Goal: Task Accomplishment & Management: Complete application form

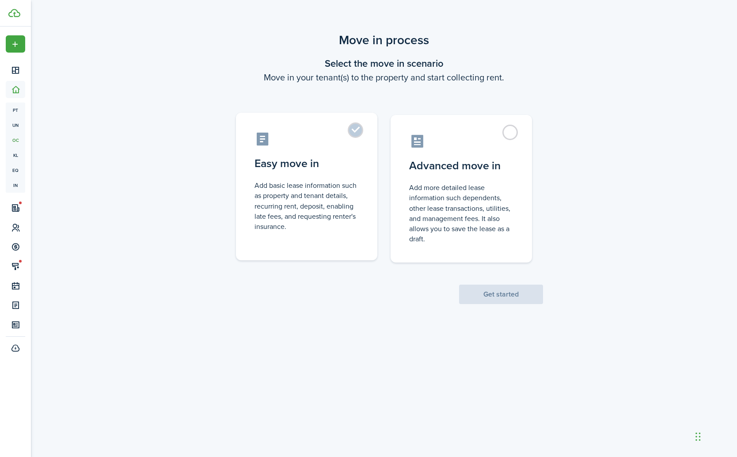
click at [351, 129] on label "Easy move in Add basic lease information such as property and tenant details, r…" at bounding box center [306, 187] width 141 height 148
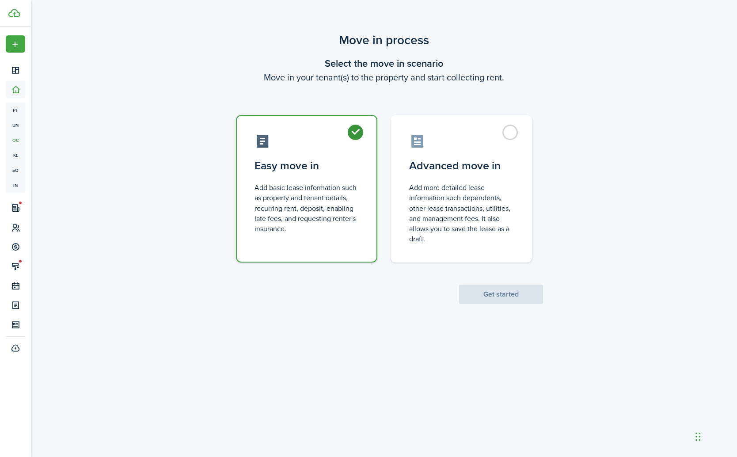
radio input "true"
click at [498, 299] on button "Get started" at bounding box center [501, 294] width 84 height 19
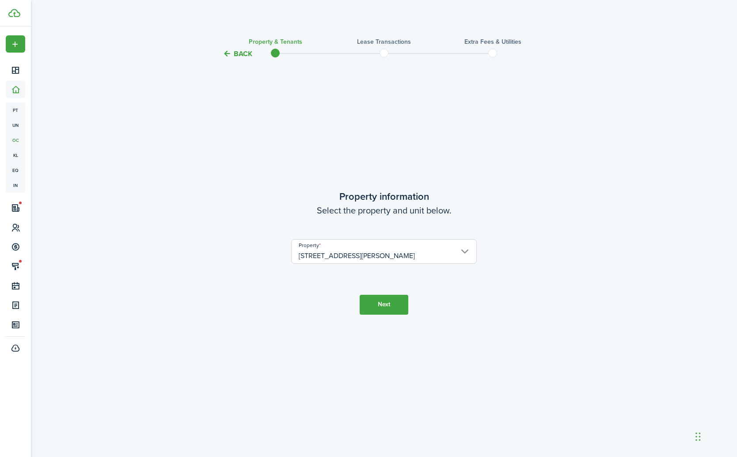
click at [391, 308] on button "Next" at bounding box center [384, 305] width 49 height 20
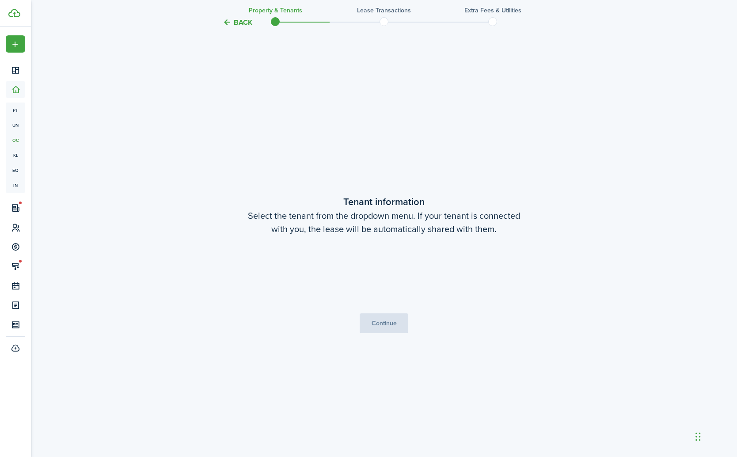
scroll to position [398, 0]
click at [413, 274] on span "Choose a tenant" at bounding box center [384, 274] width 185 height 15
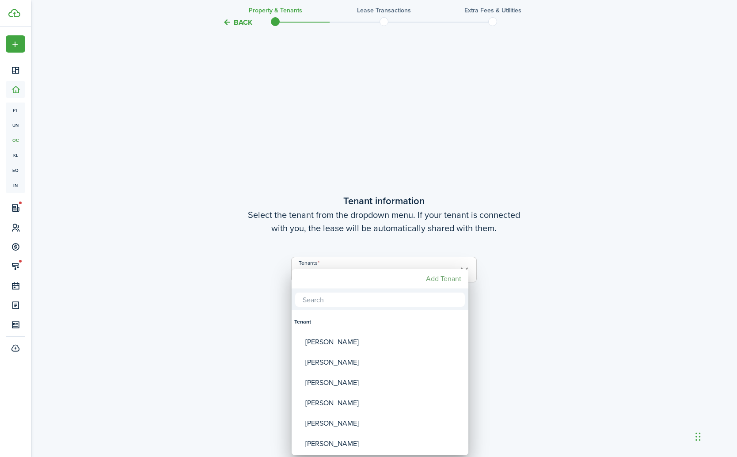
click at [441, 279] on mbsc-button "Add Tenant" at bounding box center [443, 279] width 42 height 16
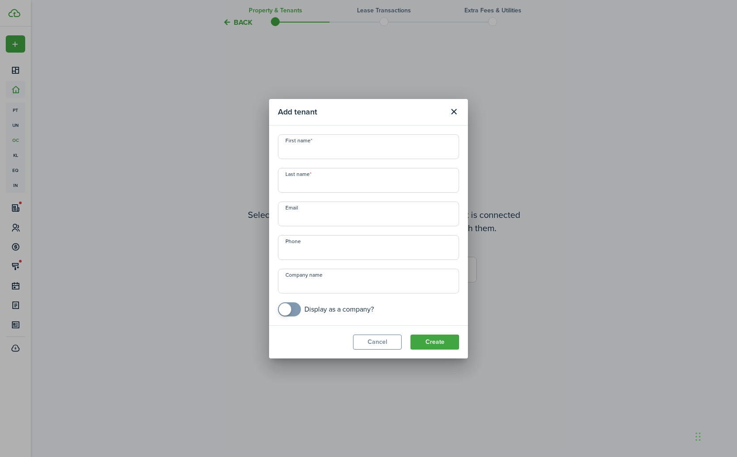
click at [322, 148] on input "First name" at bounding box center [368, 146] width 181 height 25
paste input "[PERSON_NAME]"
click at [333, 150] on input "[PERSON_NAME]" at bounding box center [368, 146] width 181 height 25
type input "[PERSON_NAME] [PERSON_NAME]"
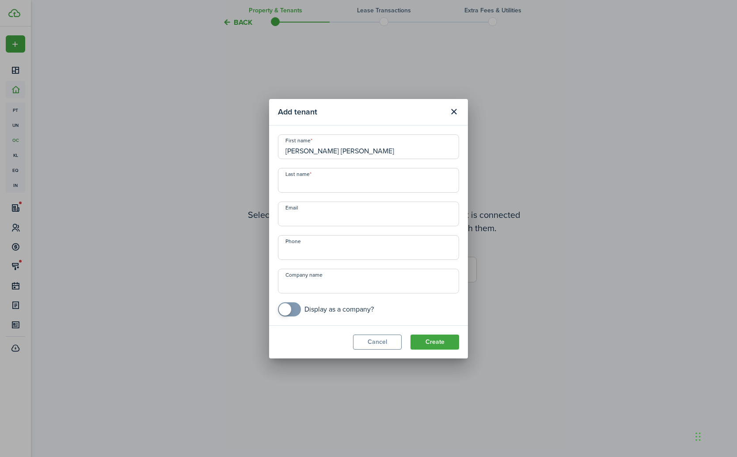
click at [326, 179] on input "Last name" at bounding box center [368, 180] width 181 height 25
paste input "[PERSON_NAME]"
type input "[PERSON_NAME]"
click at [380, 215] on input "Email" at bounding box center [368, 213] width 181 height 25
paste input "[EMAIL_ADDRESS][DOMAIN_NAME]"
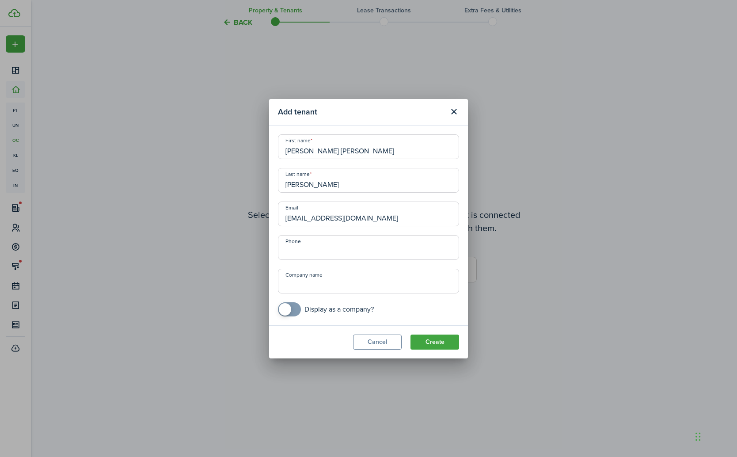
type input "[EMAIL_ADDRESS][DOMAIN_NAME]"
click at [349, 247] on input "+1" at bounding box center [368, 247] width 181 height 25
paste input "[PHONE_NUMBER]"
type input "[PHONE_NUMBER]"
click at [439, 343] on button "Create" at bounding box center [434, 341] width 49 height 15
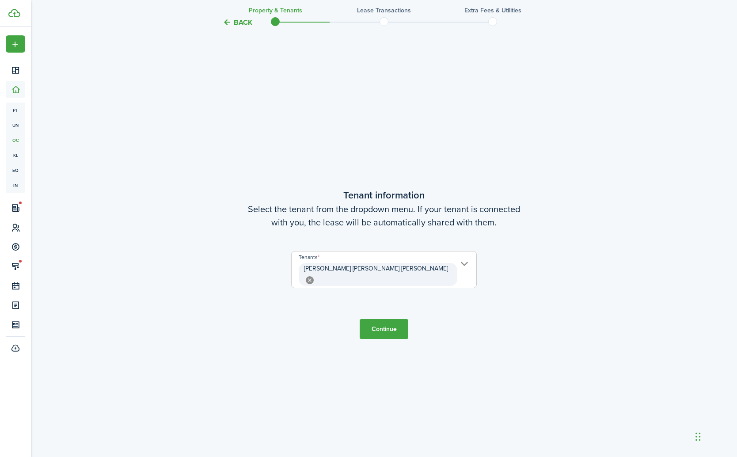
click at [387, 326] on button "Continue" at bounding box center [384, 329] width 49 height 20
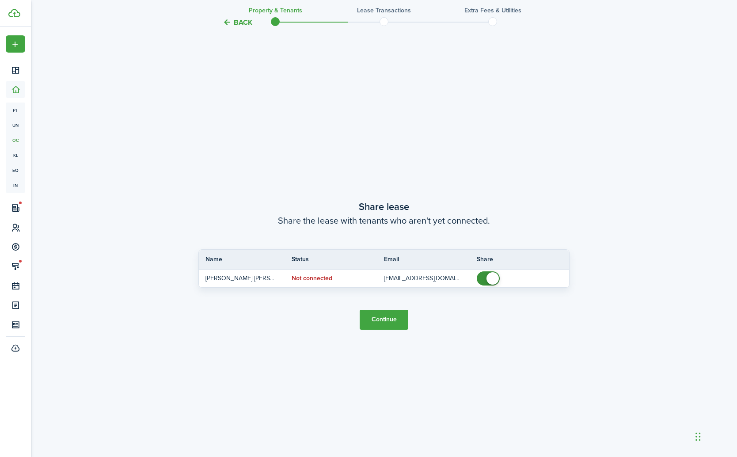
scroll to position [854, 0]
click at [383, 319] on button "Continue" at bounding box center [384, 319] width 49 height 20
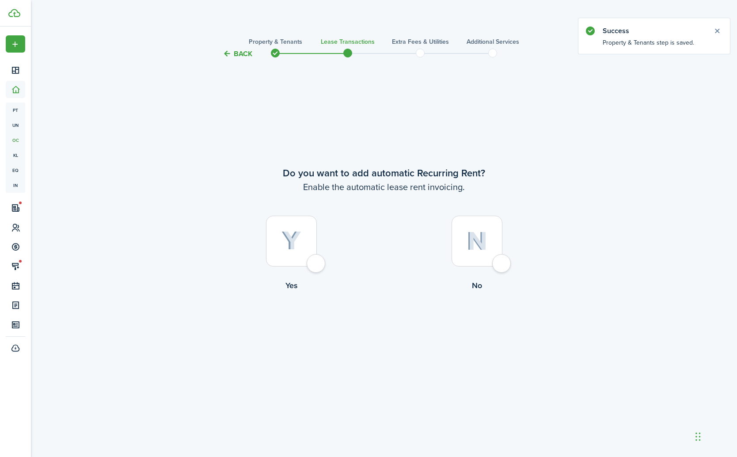
click at [317, 263] on div at bounding box center [291, 241] width 51 height 51
radio input "true"
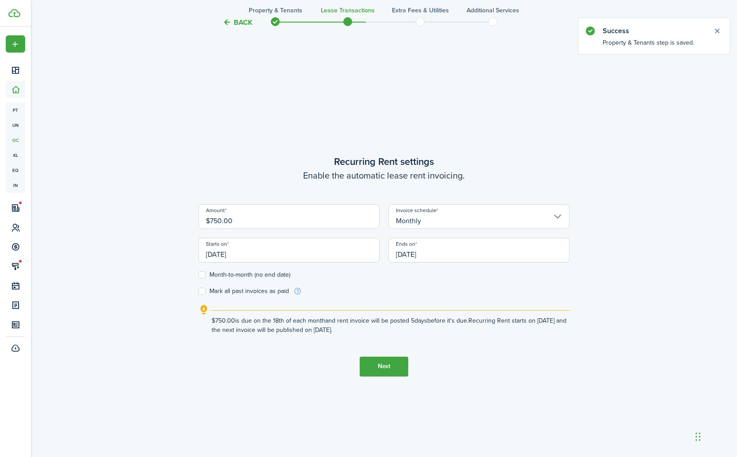
scroll to position [398, 0]
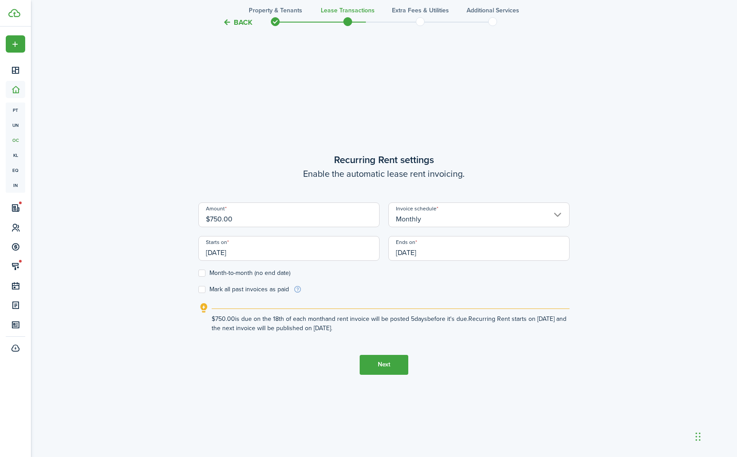
click at [270, 221] on input "$750.00" at bounding box center [288, 214] width 181 height 25
click at [271, 221] on input "$750.00" at bounding box center [288, 214] width 181 height 25
click at [225, 218] on input "$750.00" at bounding box center [288, 214] width 181 height 25
click at [281, 251] on input "[DATE]" at bounding box center [288, 248] width 181 height 25
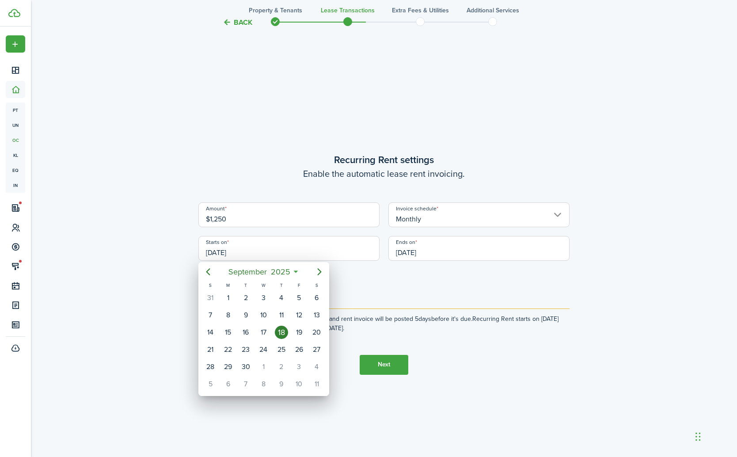
type input "$1,250.00"
click at [264, 332] on div "17" at bounding box center [263, 332] width 13 height 13
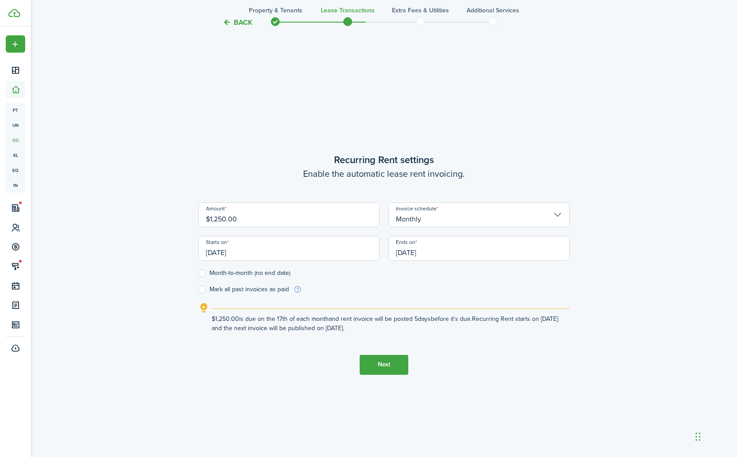
click at [264, 247] on input "[DATE]" at bounding box center [288, 248] width 181 height 25
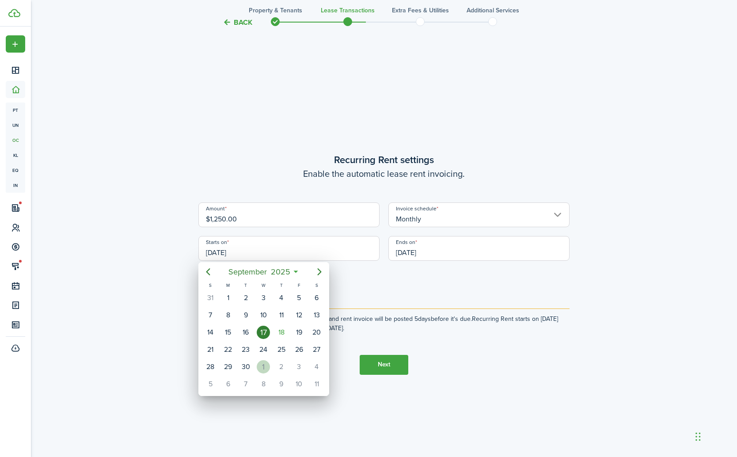
click at [263, 363] on div "1" at bounding box center [263, 366] width 13 height 13
type input "[DATE]"
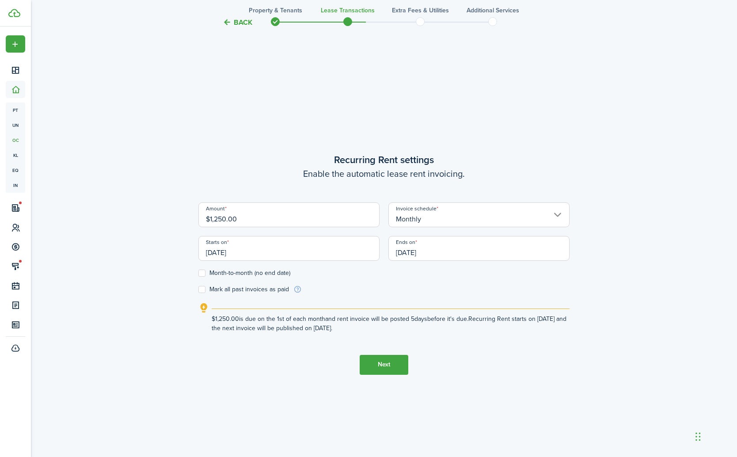
scroll to position [0, 0]
click at [439, 253] on input "[DATE]" at bounding box center [478, 248] width 181 height 25
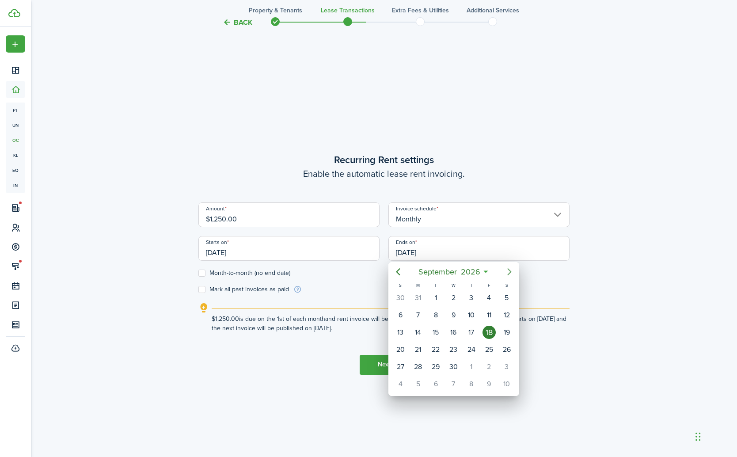
click at [510, 273] on icon "Next page" at bounding box center [509, 271] width 4 height 7
click at [510, 272] on icon "Next page" at bounding box center [509, 271] width 4 height 7
click at [473, 364] on div "31" at bounding box center [471, 366] width 13 height 13
type input "[DATE]"
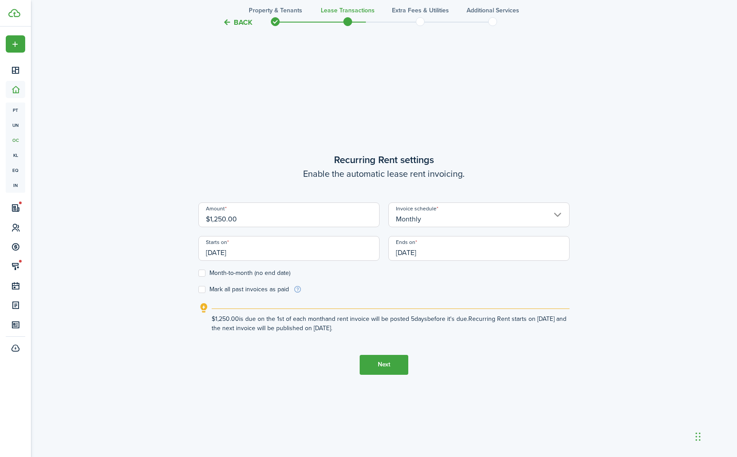
click at [384, 365] on button "Next" at bounding box center [384, 365] width 49 height 20
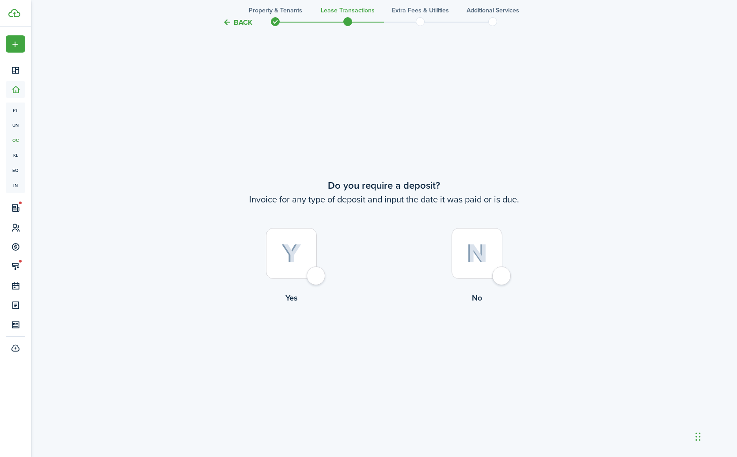
scroll to position [854, 0]
click at [315, 277] on div at bounding box center [291, 253] width 51 height 51
radio input "true"
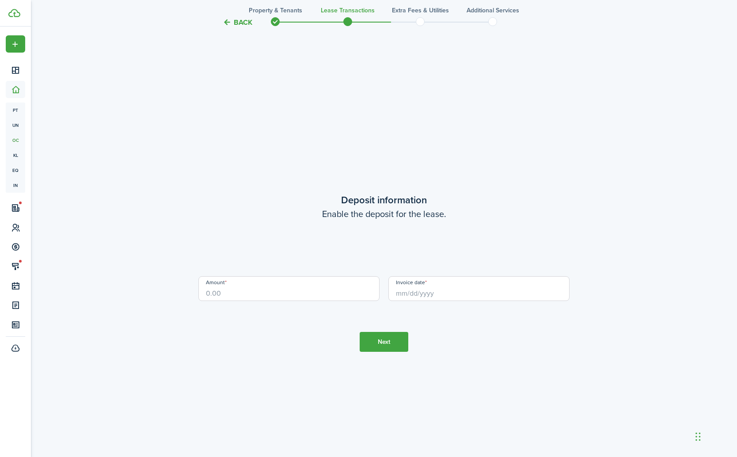
scroll to position [1311, 0]
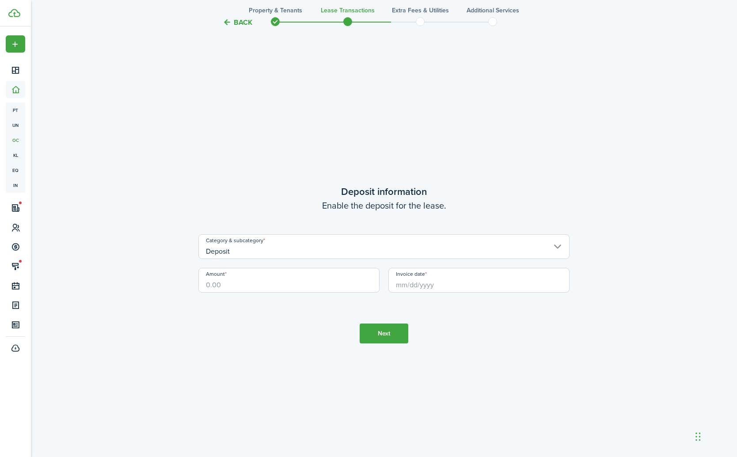
click at [312, 249] on input "Deposit" at bounding box center [383, 246] width 371 height 25
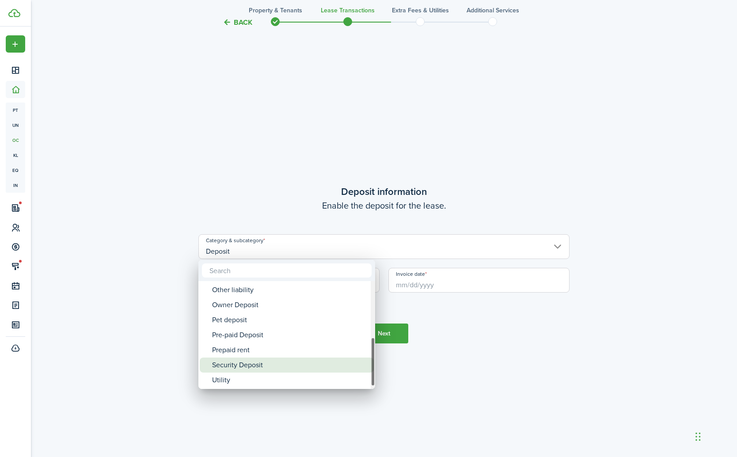
click at [252, 363] on div "Security Deposit" at bounding box center [290, 364] width 156 height 15
type input "Deposit / Security Deposit"
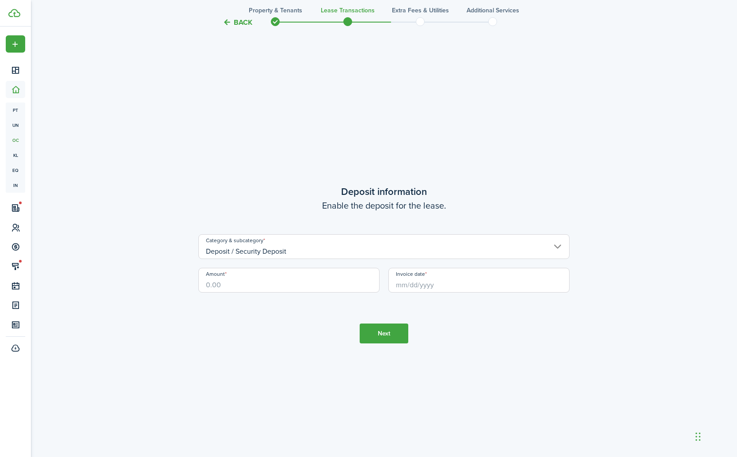
click at [262, 284] on input "Amount" at bounding box center [288, 280] width 181 height 25
click at [403, 284] on input "Invoice date" at bounding box center [478, 280] width 181 height 25
type input "$1,250.00"
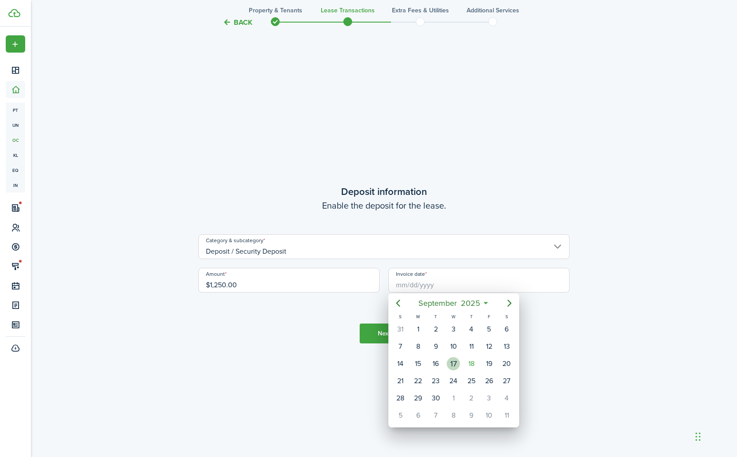
click at [455, 365] on div "17" at bounding box center [453, 363] width 13 height 13
type input "[DATE]"
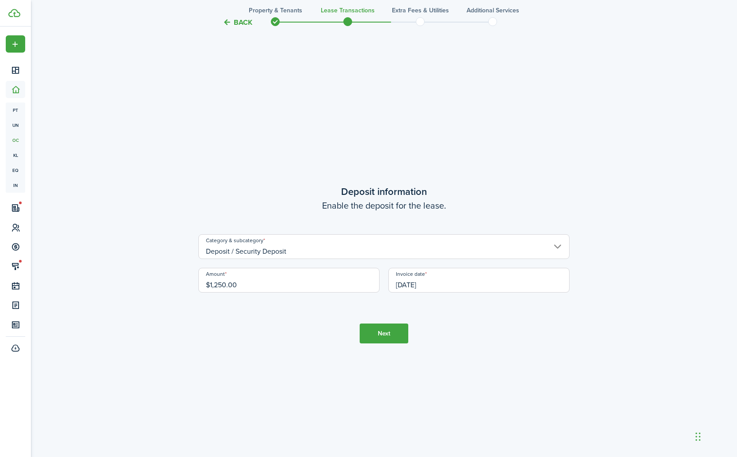
click at [386, 331] on button "Next" at bounding box center [384, 333] width 49 height 20
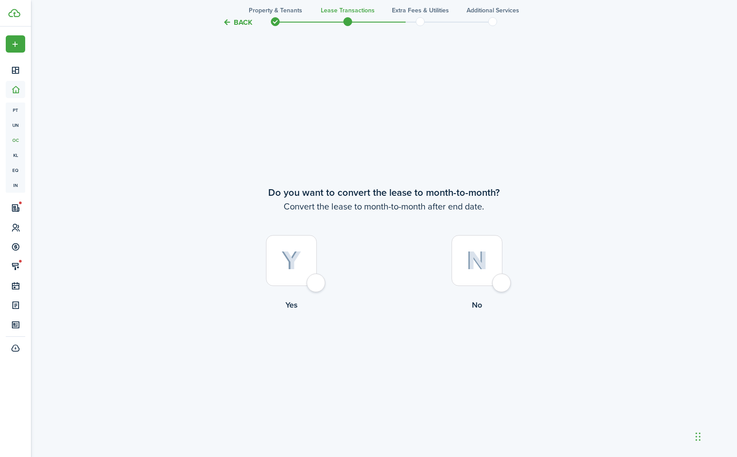
scroll to position [1767, 0]
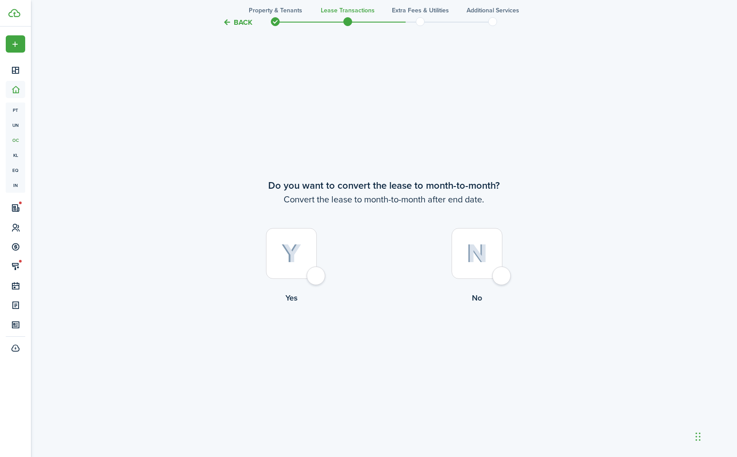
click at [502, 276] on div at bounding box center [477, 253] width 51 height 51
radio input "true"
click at [377, 338] on button "Continue" at bounding box center [384, 341] width 49 height 20
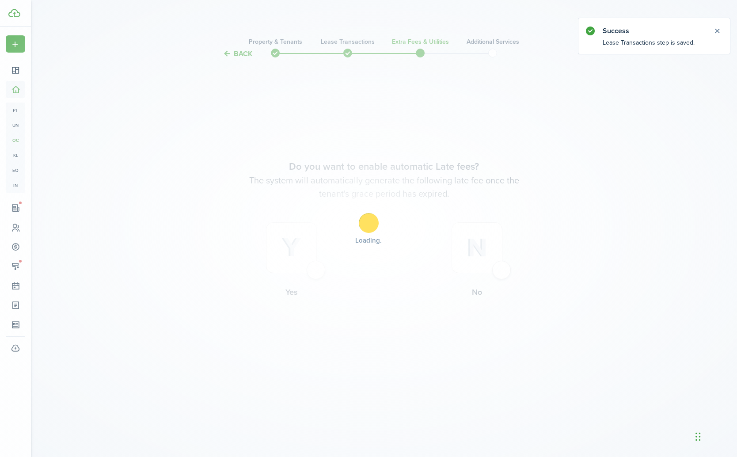
scroll to position [0, 0]
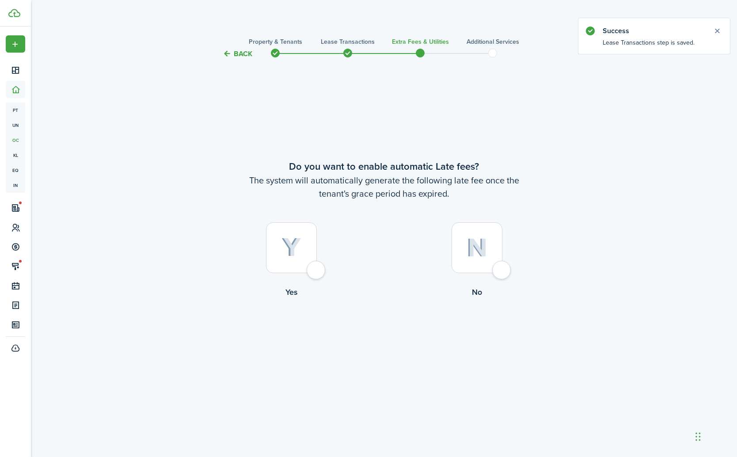
click at [314, 270] on div at bounding box center [291, 247] width 51 height 51
radio input "true"
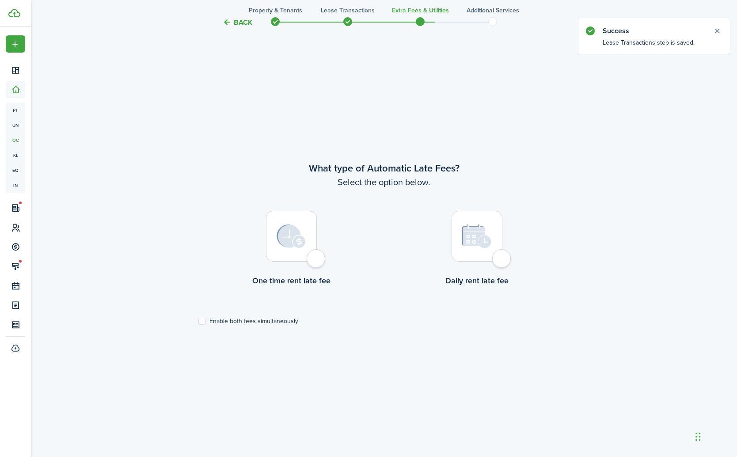
scroll to position [398, 0]
click at [316, 261] on div at bounding box center [291, 235] width 51 height 51
radio input "true"
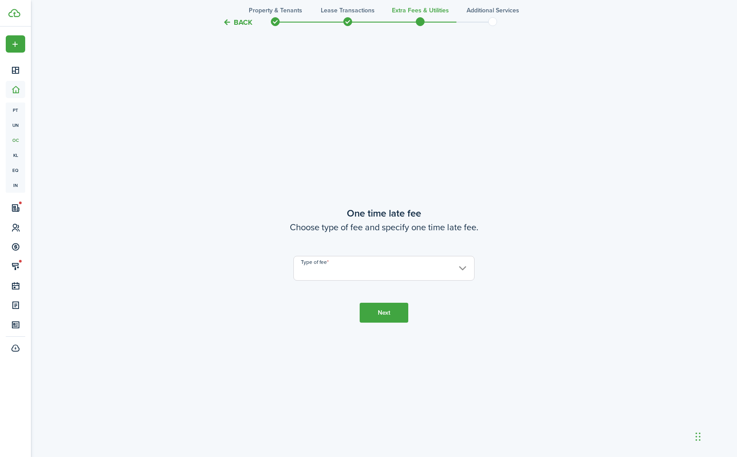
scroll to position [854, 0]
click at [327, 274] on input "Type of fee" at bounding box center [383, 267] width 181 height 25
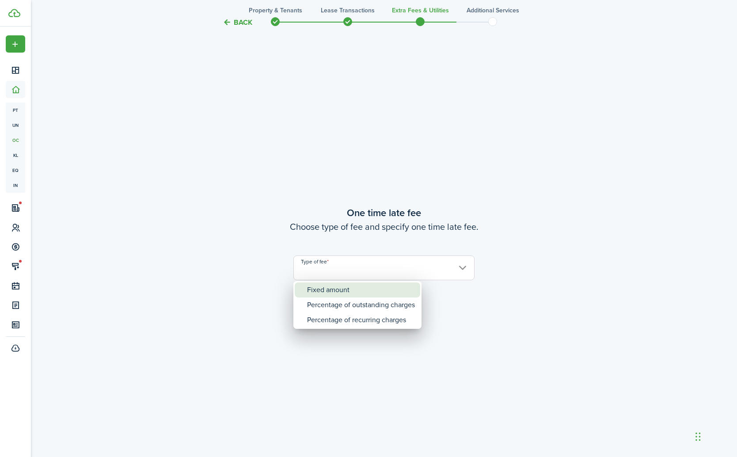
click at [329, 290] on div "Fixed amount" at bounding box center [361, 289] width 108 height 15
type input "Fixed amount"
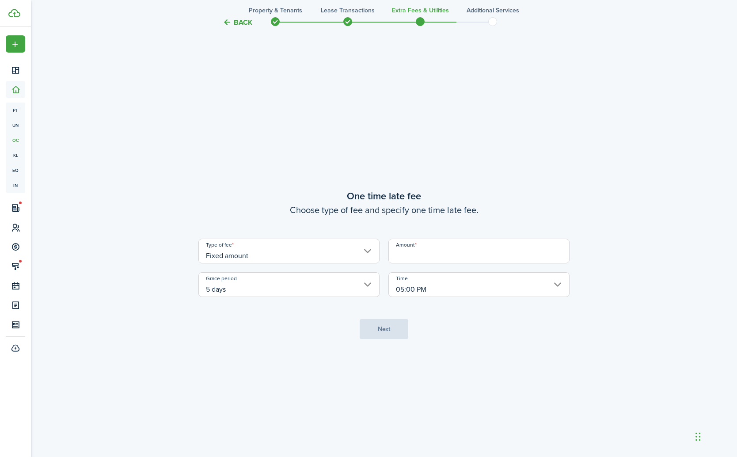
click at [426, 255] on input "Amount" at bounding box center [478, 251] width 181 height 25
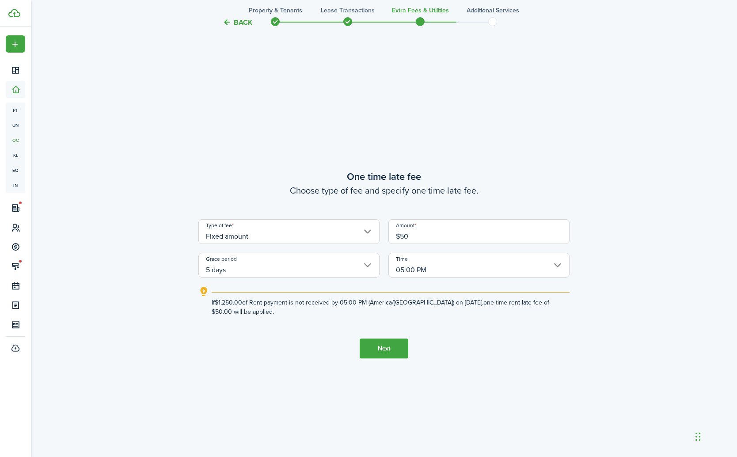
type input "$50.00"
click at [382, 349] on button "Next" at bounding box center [384, 348] width 49 height 20
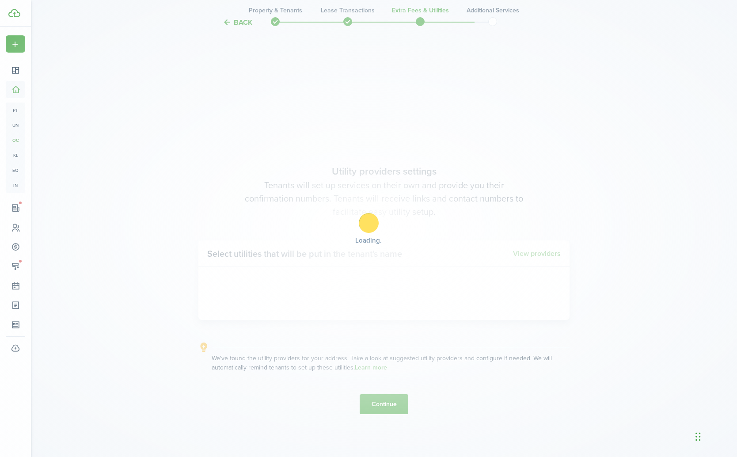
scroll to position [1311, 0]
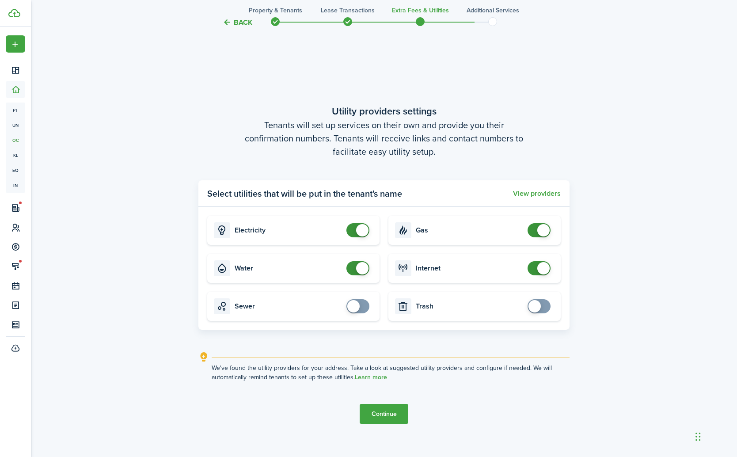
checkbox input "false"
click at [362, 269] on span at bounding box center [362, 268] width 12 height 12
click at [389, 418] on button "Continue" at bounding box center [384, 414] width 49 height 20
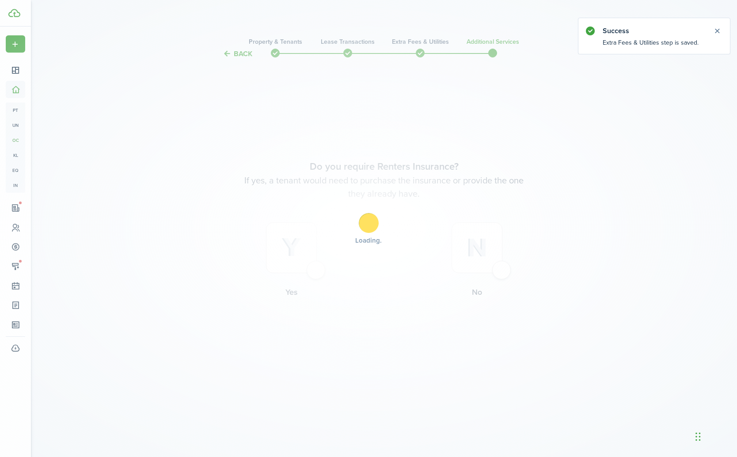
scroll to position [0, 0]
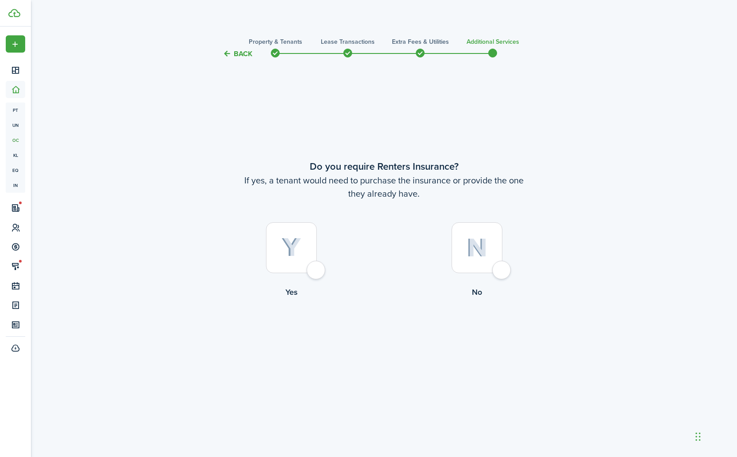
click at [500, 271] on div at bounding box center [477, 247] width 51 height 51
radio input "true"
click at [397, 335] on button "Complete move in" at bounding box center [384, 334] width 65 height 20
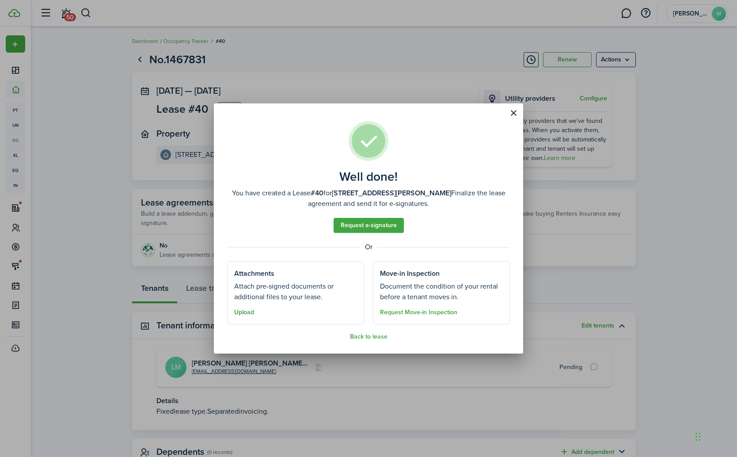
click at [248, 313] on button "Upload" at bounding box center [244, 312] width 20 height 7
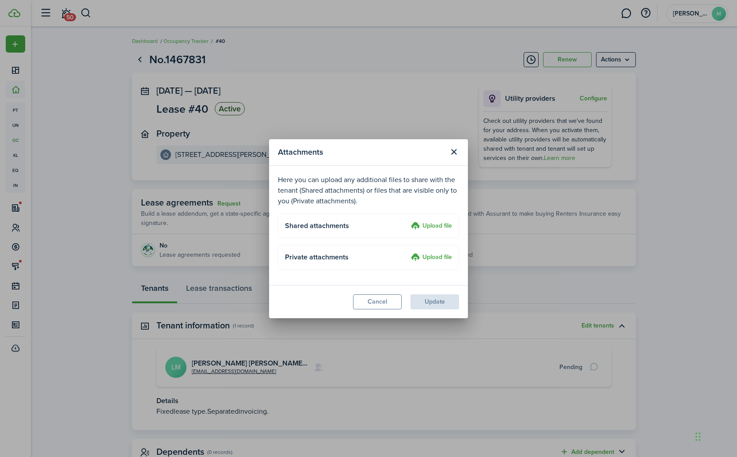
click at [433, 226] on label "Upload file" at bounding box center [431, 226] width 41 height 11
click at [408, 221] on input "Upload file" at bounding box center [408, 221] width 0 height 0
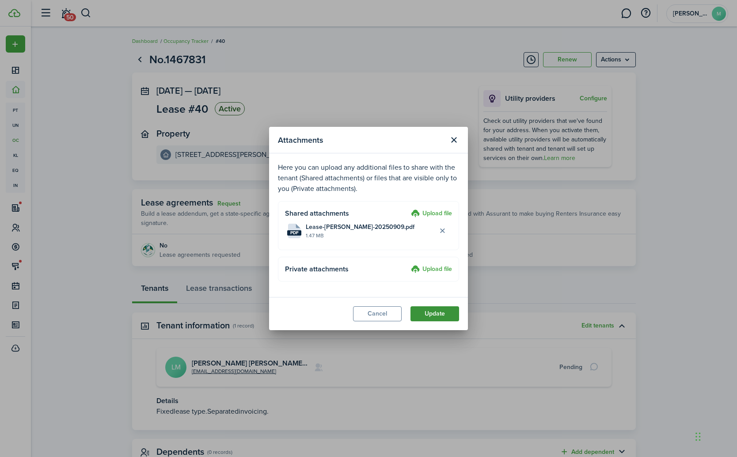
click at [434, 314] on button "Update" at bounding box center [434, 313] width 49 height 15
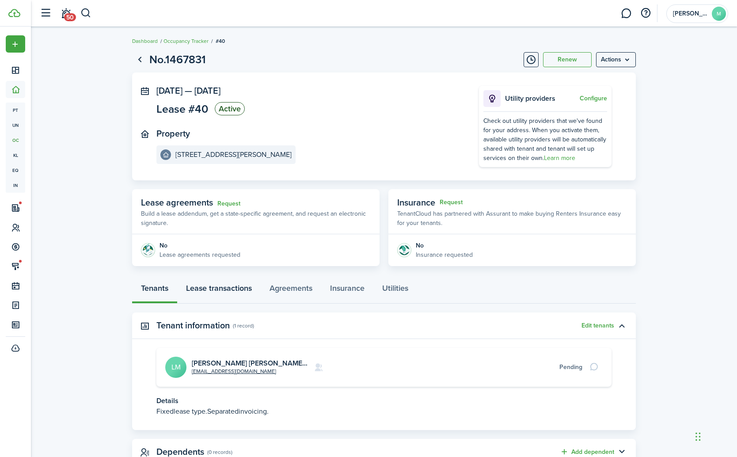
click at [226, 292] on link "Lease transactions" at bounding box center [219, 290] width 84 height 27
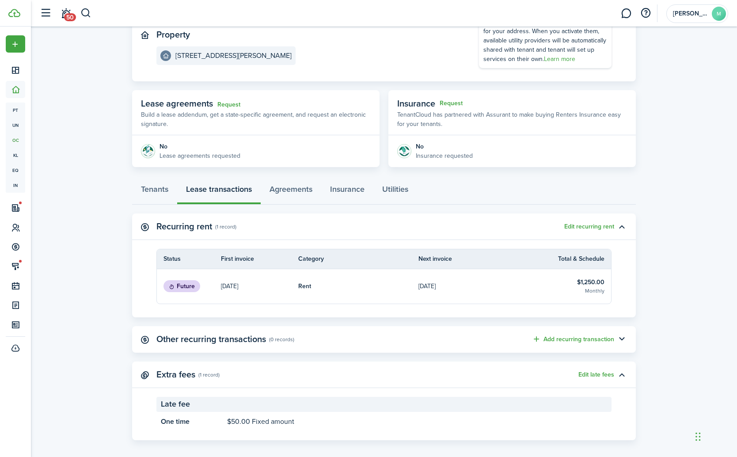
scroll to position [99, 0]
click at [156, 192] on link "Tenants" at bounding box center [154, 192] width 45 height 27
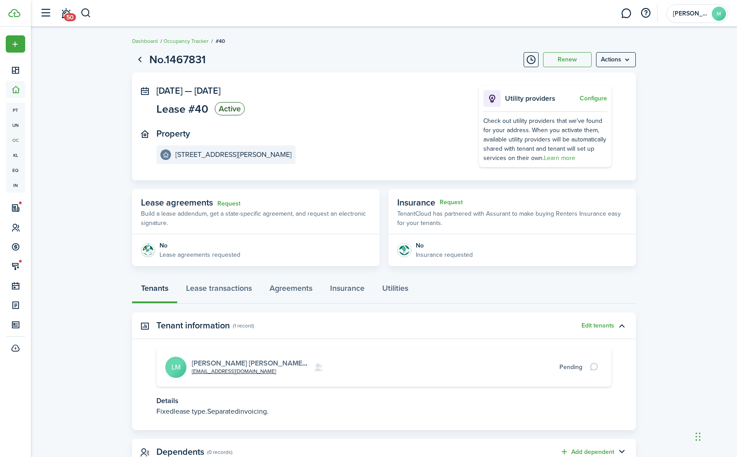
click at [245, 364] on link "[PERSON_NAME] [PERSON_NAME] [PERSON_NAME]" at bounding box center [276, 363] width 169 height 10
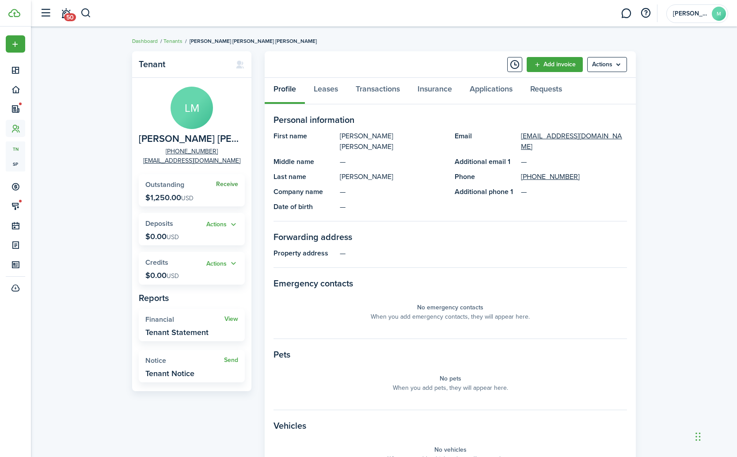
click at [228, 185] on link "Receive" at bounding box center [227, 184] width 22 height 7
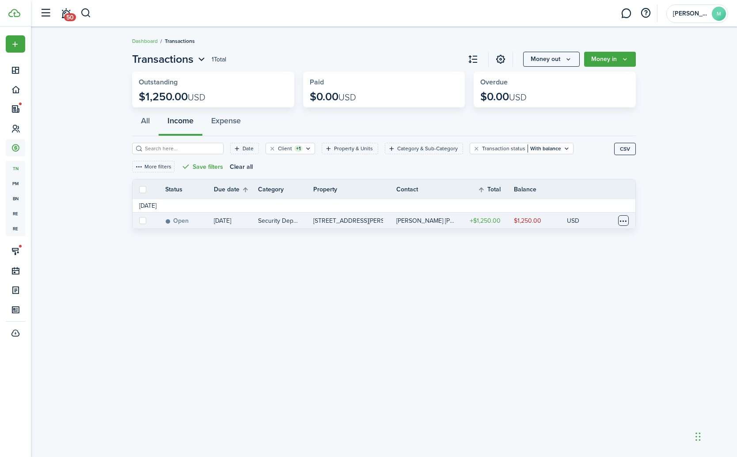
click at [624, 220] on table-menu-btn-icon at bounding box center [623, 220] width 11 height 11
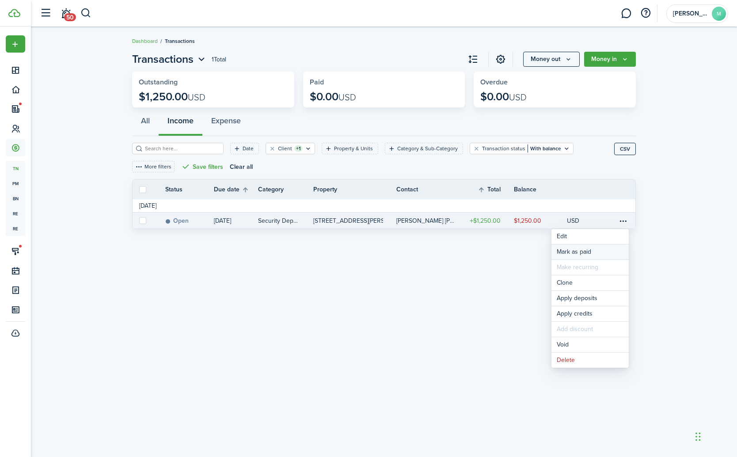
click at [577, 253] on link "Mark as paid" at bounding box center [589, 251] width 77 height 15
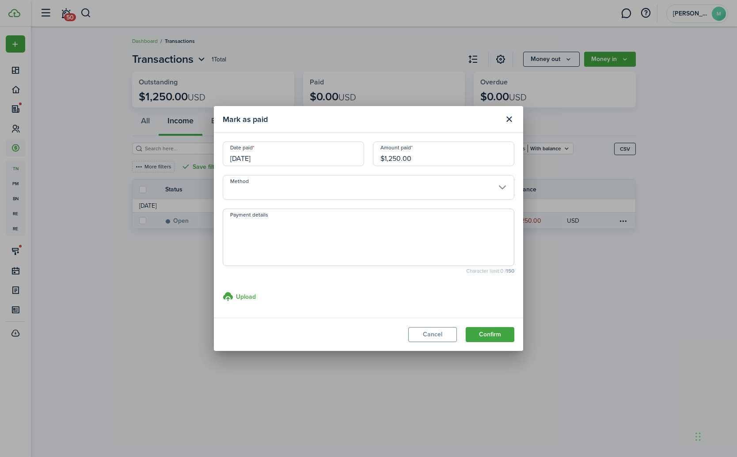
click at [396, 188] on input "Method" at bounding box center [369, 187] width 292 height 25
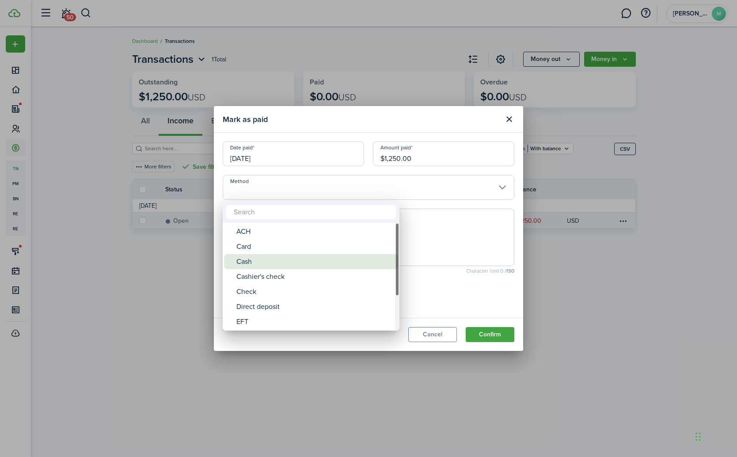
click at [318, 257] on div "Cash" at bounding box center [314, 261] width 156 height 15
type input "Cash"
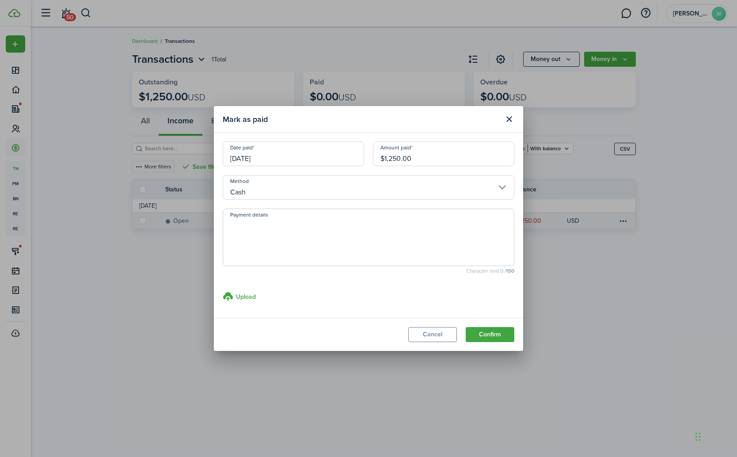
click at [307, 239] on textarea "Payment details" at bounding box center [368, 240] width 291 height 42
type textarea "Deposit in branch"
click at [492, 335] on button "Confirm" at bounding box center [490, 334] width 49 height 15
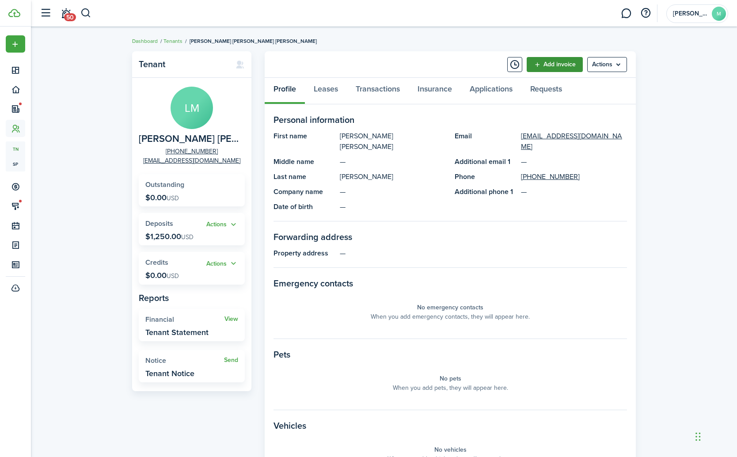
click at [559, 64] on link "Add invoice" at bounding box center [555, 64] width 56 height 15
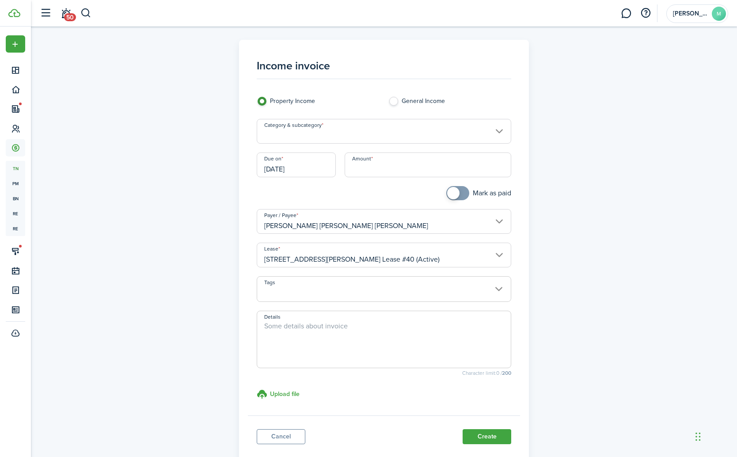
click at [352, 135] on input "Category & subcategory" at bounding box center [384, 131] width 255 height 25
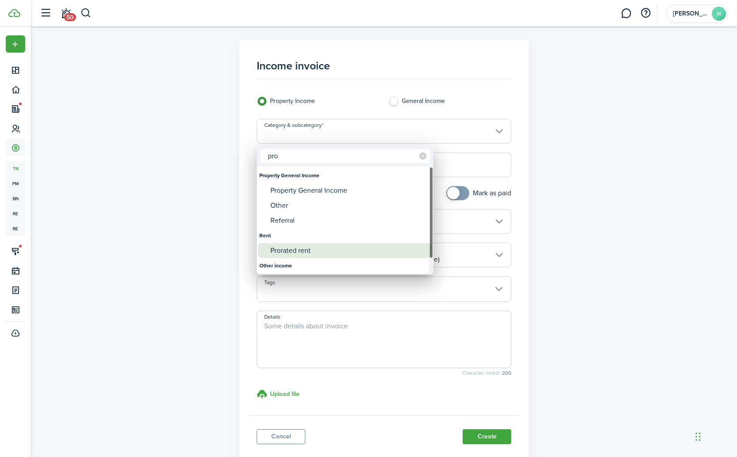
type input "pro"
click at [309, 249] on div "Prorated rent" at bounding box center [348, 250] width 156 height 15
type input "Rent / Prorated rent"
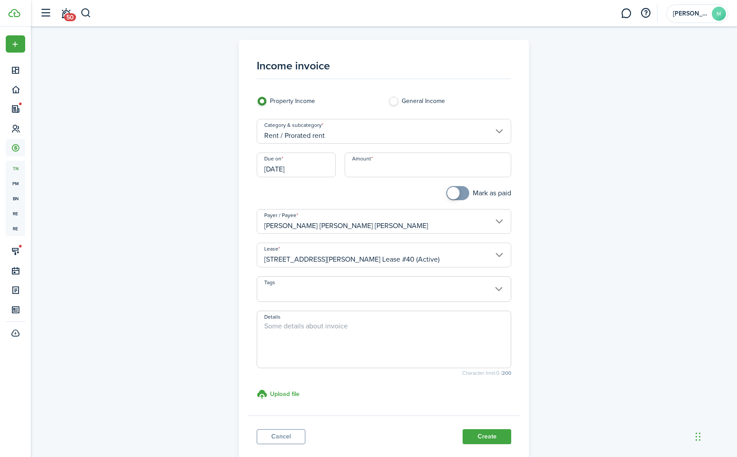
click at [296, 170] on input "[DATE]" at bounding box center [296, 164] width 79 height 25
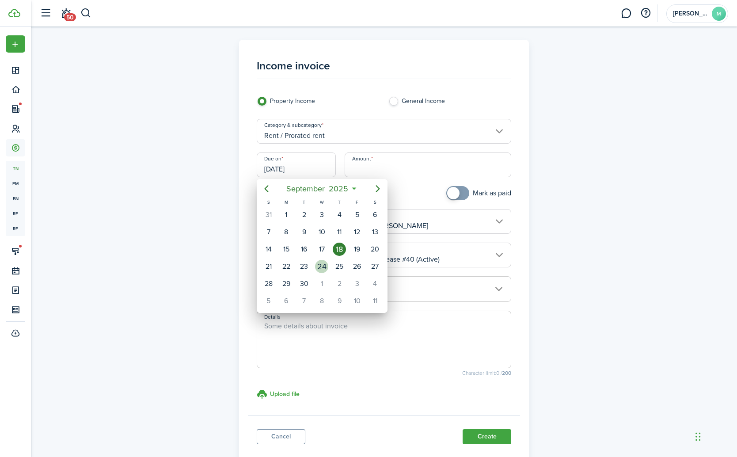
click at [322, 263] on div "24" at bounding box center [321, 266] width 13 height 13
type input "[DATE]"
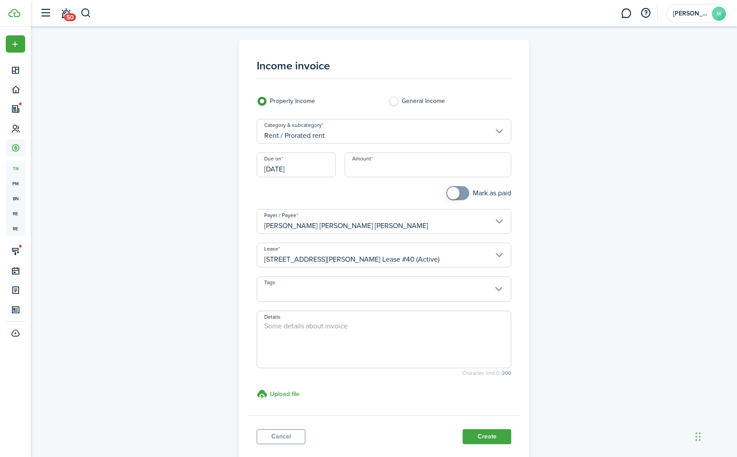
click at [398, 166] on input "Amount" at bounding box center [428, 164] width 167 height 25
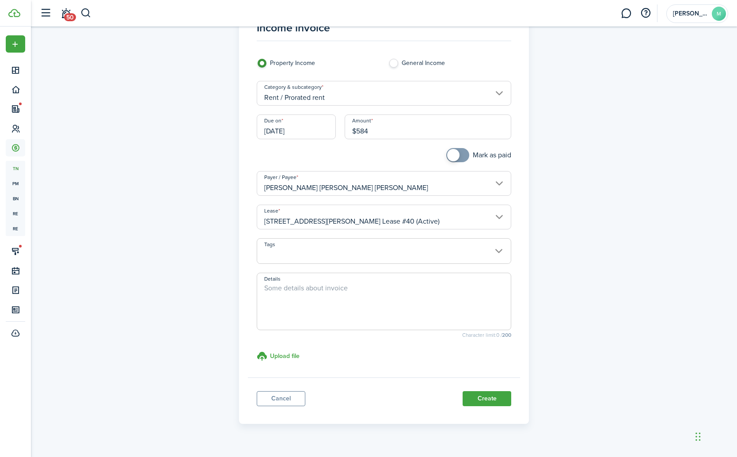
scroll to position [44, 0]
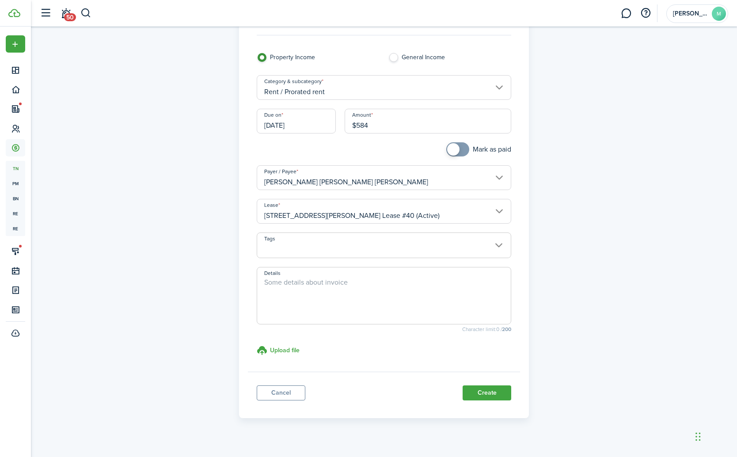
type input "$584.00"
click at [337, 286] on textarea "Details" at bounding box center [384, 298] width 254 height 42
type textarea "Prorated rent from [DATE] -[DATE]"
click at [486, 395] on button "Create" at bounding box center [487, 392] width 49 height 15
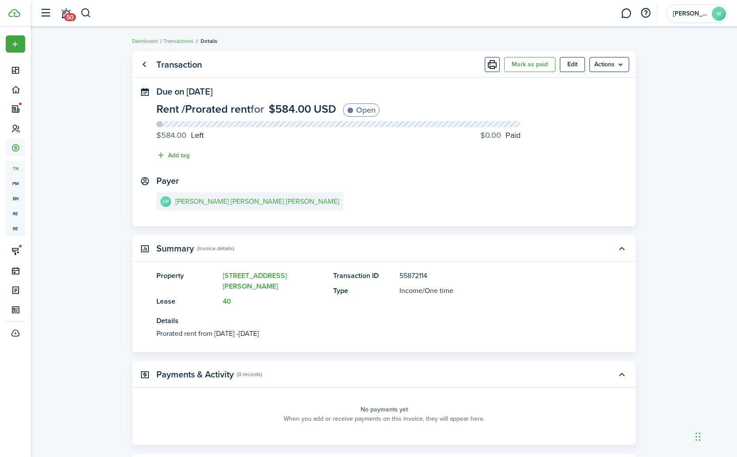
scroll to position [21, 0]
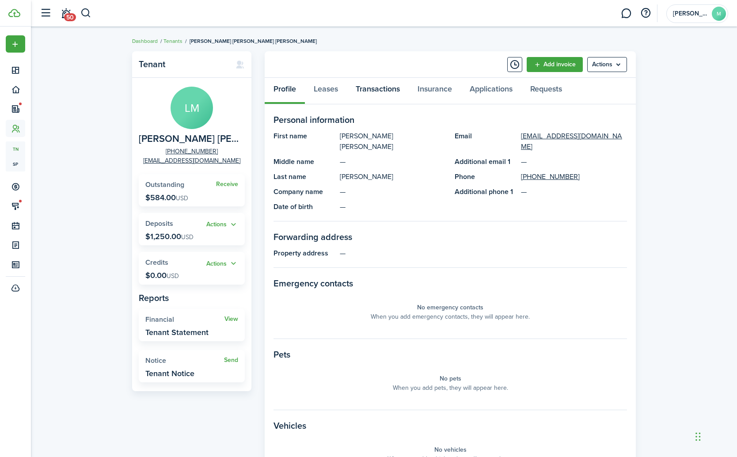
click at [375, 92] on link "Transactions" at bounding box center [378, 91] width 62 height 27
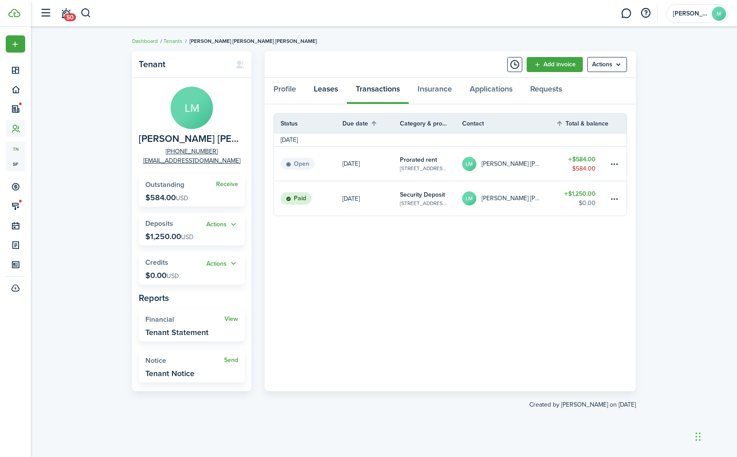
click at [327, 91] on link "Leases" at bounding box center [326, 91] width 42 height 27
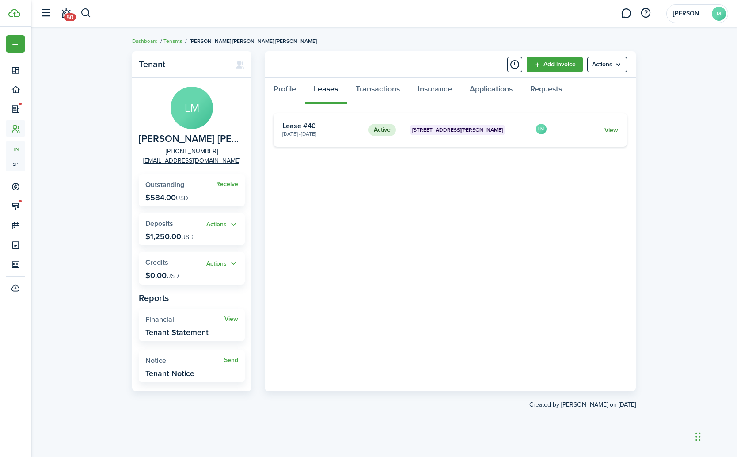
click at [613, 130] on link "View" at bounding box center [611, 129] width 14 height 9
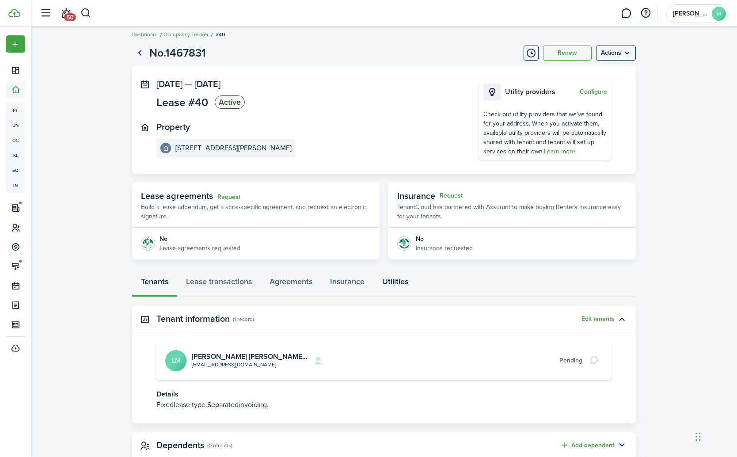
scroll to position [32, 0]
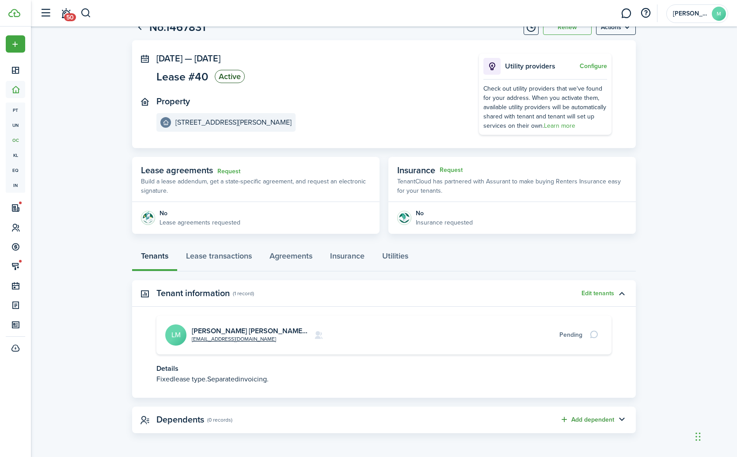
click at [596, 419] on button "Add dependent" at bounding box center [587, 419] width 54 height 10
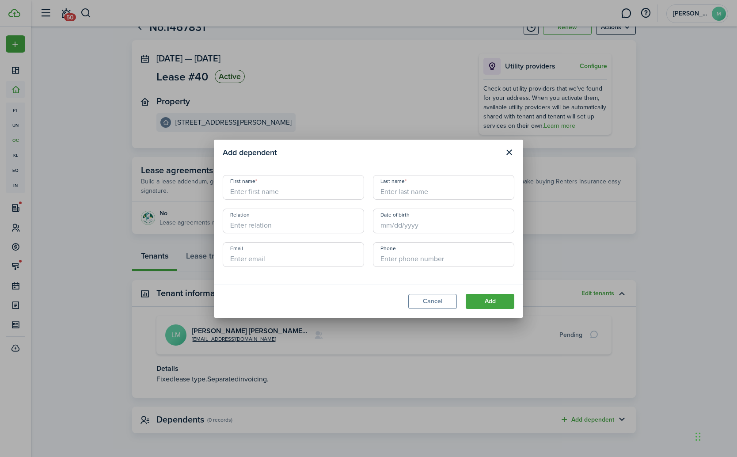
click at [262, 191] on input "First name" at bounding box center [293, 187] width 141 height 25
paste input "Loraya"
type input "Loraya"
click at [407, 188] on input "Last name" at bounding box center [443, 187] width 141 height 25
paste input "[PERSON_NAME]"
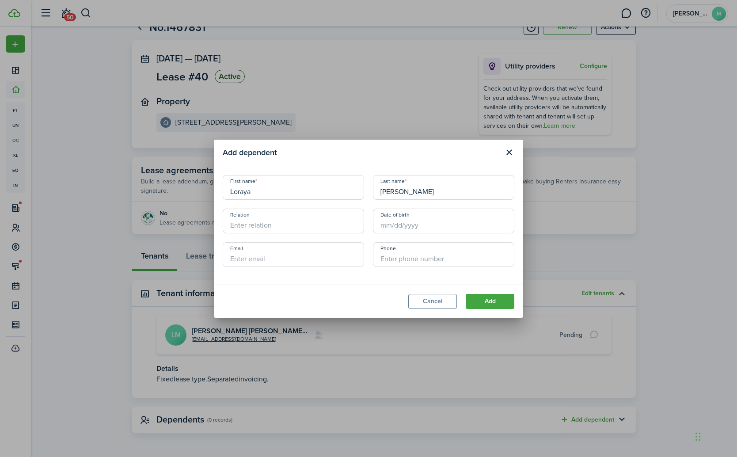
type input "[PERSON_NAME]"
click at [305, 224] on input "Relation" at bounding box center [293, 221] width 141 height 25
type input "Child"
click at [423, 224] on input "Date of birth" at bounding box center [443, 221] width 141 height 25
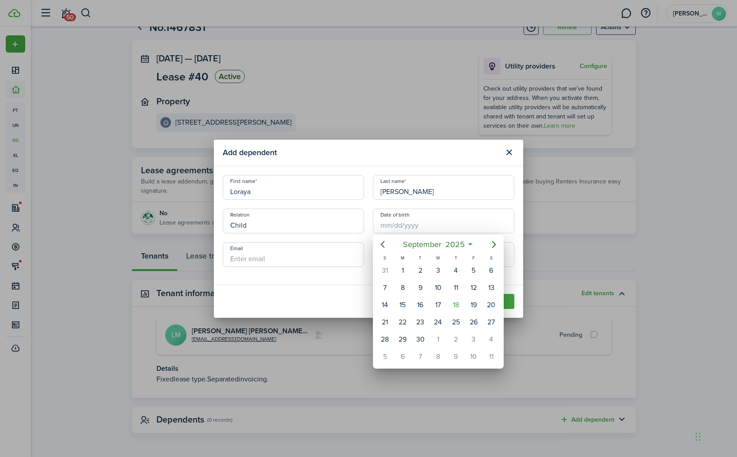
click at [361, 233] on div at bounding box center [368, 228] width 878 height 598
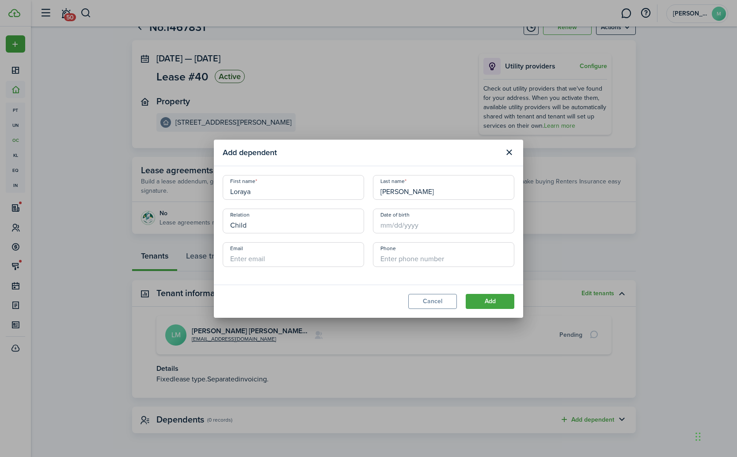
click at [399, 222] on input "Date of birth" at bounding box center [443, 221] width 141 height 25
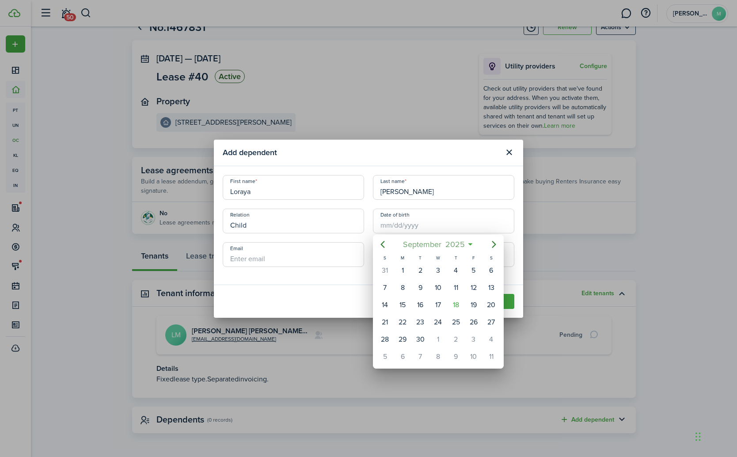
click at [469, 243] on mbsc-button "[DATE]" at bounding box center [433, 244] width 73 height 16
click at [469, 243] on div "2025" at bounding box center [438, 244] width 94 height 16
click at [469, 243] on mbsc-button "[DATE]" at bounding box center [433, 244] width 73 height 16
click at [437, 245] on span "2025" at bounding box center [433, 244] width 23 height 16
click at [383, 244] on icon "Previous page" at bounding box center [382, 244] width 11 height 11
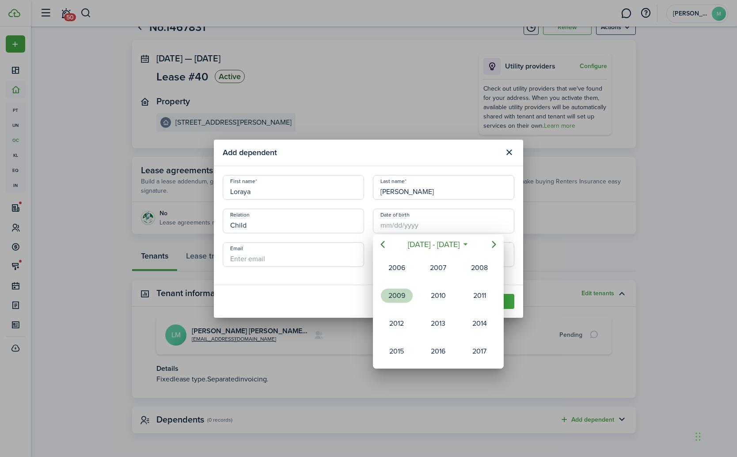
click at [398, 294] on div "2009" at bounding box center [397, 296] width 32 height 14
click at [397, 270] on div "Jan" at bounding box center [397, 268] width 32 height 14
click at [454, 273] on div "1" at bounding box center [455, 270] width 13 height 13
type input "[DATE]"
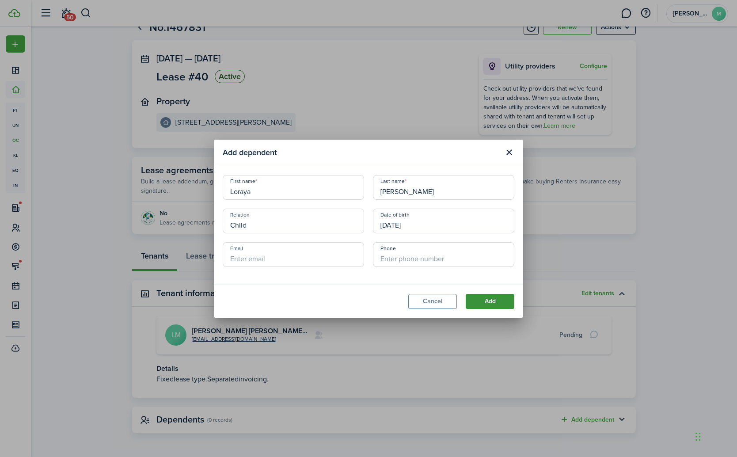
click at [492, 305] on button "Add" at bounding box center [490, 301] width 49 height 15
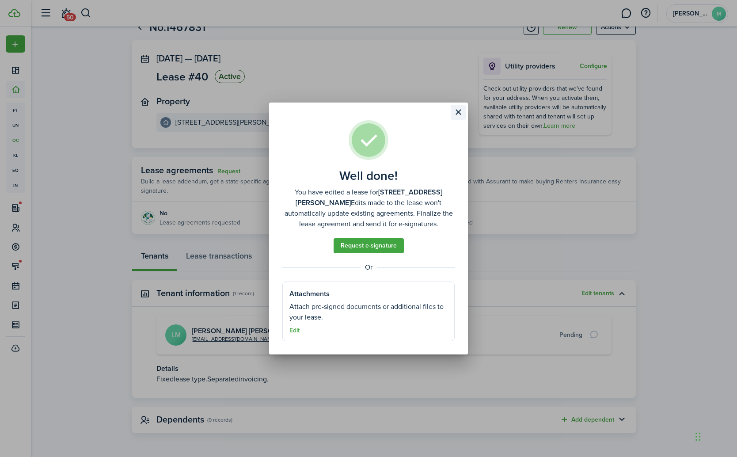
click at [459, 111] on button "Close modal" at bounding box center [458, 112] width 15 height 15
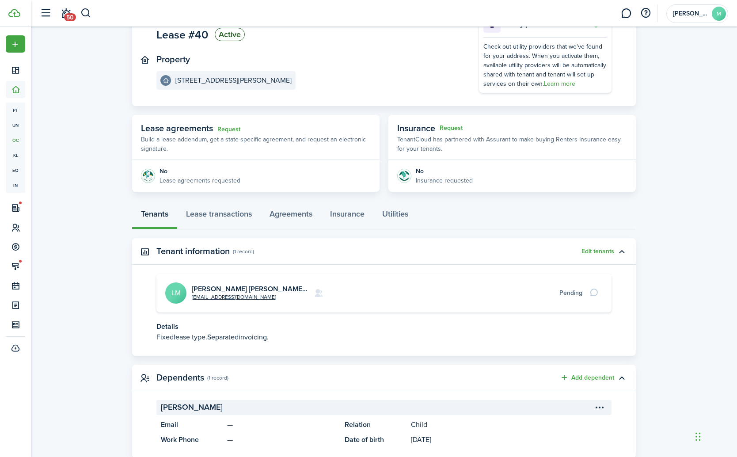
scroll to position [99, 0]
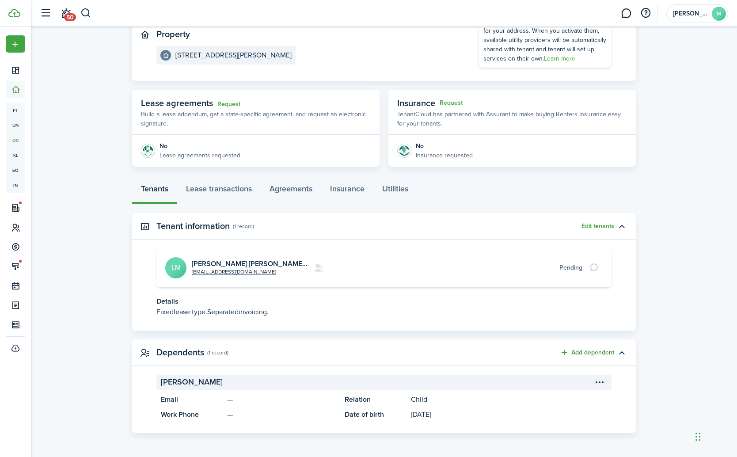
click at [581, 354] on button "Add dependent" at bounding box center [587, 352] width 54 height 10
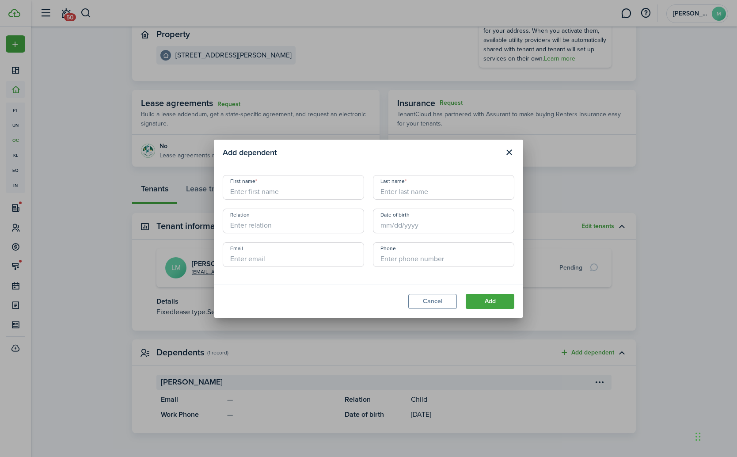
click at [230, 188] on input "First name" at bounding box center [293, 187] width 141 height 25
paste input "[PERSON_NAME]"
type input "[PERSON_NAME]"
paste input "[PERSON_NAME]"
type input "[PERSON_NAME]"
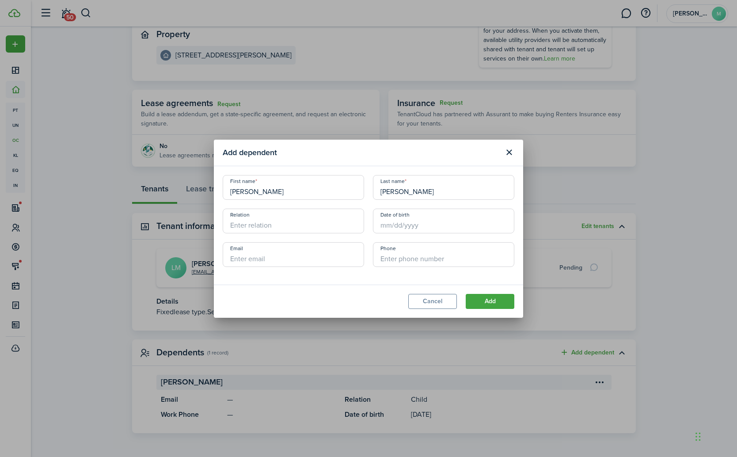
click at [254, 223] on input "Relation" at bounding box center [293, 221] width 141 height 25
click at [386, 225] on input "Date of birth" at bounding box center [443, 221] width 141 height 25
type input "Child"
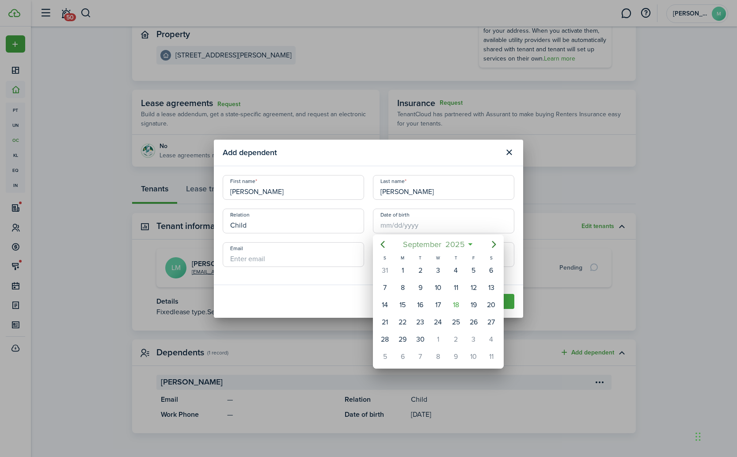
click at [464, 243] on span "2025" at bounding box center [454, 244] width 23 height 16
click at [446, 245] on mbsc-button "2025" at bounding box center [433, 244] width 30 height 16
click at [383, 244] on icon "Previous page" at bounding box center [382, 244] width 11 height 11
click at [445, 294] on div "2010" at bounding box center [438, 296] width 32 height 14
click at [400, 269] on div "Jan" at bounding box center [397, 268] width 32 height 14
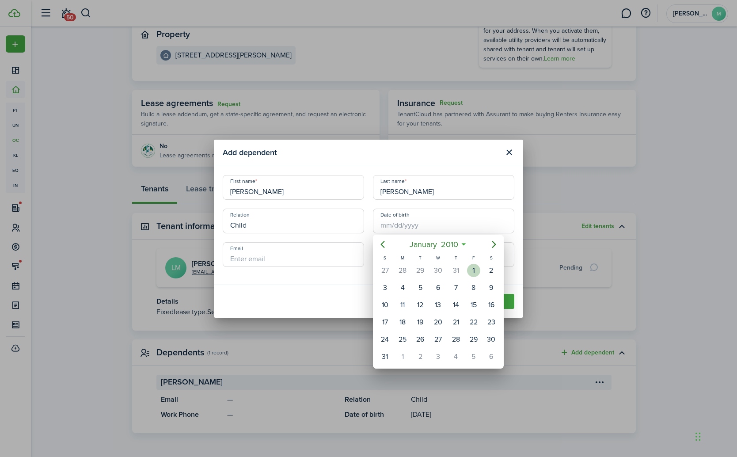
click at [471, 269] on div "1" at bounding box center [473, 270] width 13 height 13
type input "[DATE]"
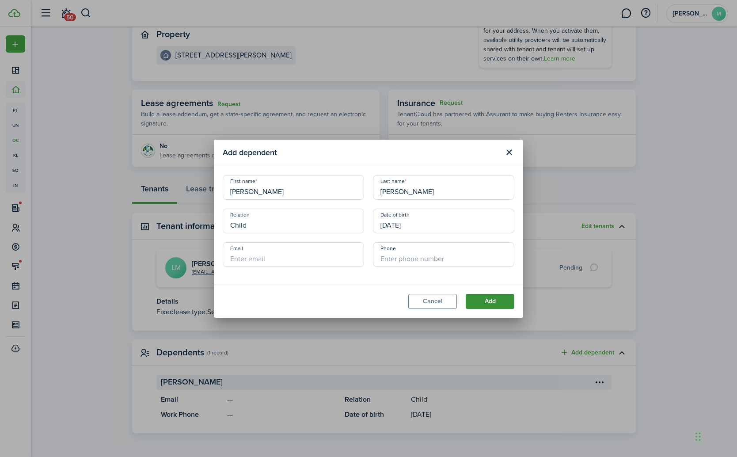
click at [502, 303] on button "Add" at bounding box center [490, 301] width 49 height 15
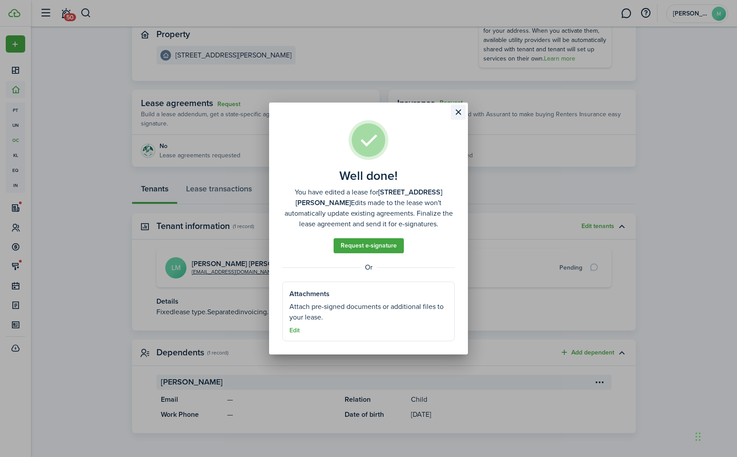
click at [460, 114] on button "Close modal" at bounding box center [458, 112] width 15 height 15
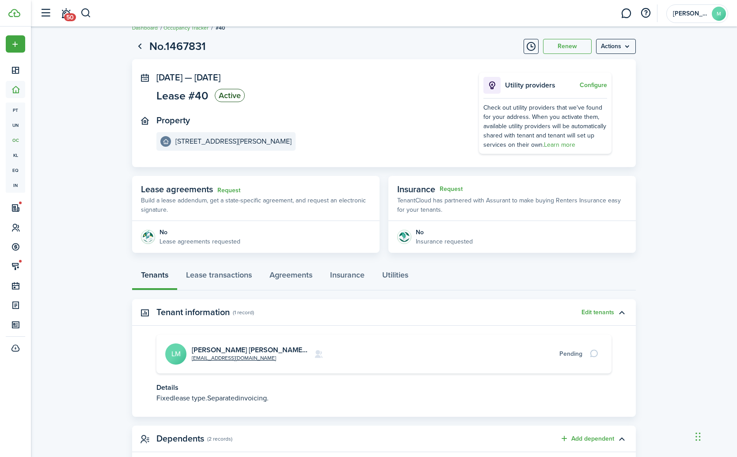
scroll to position [0, 0]
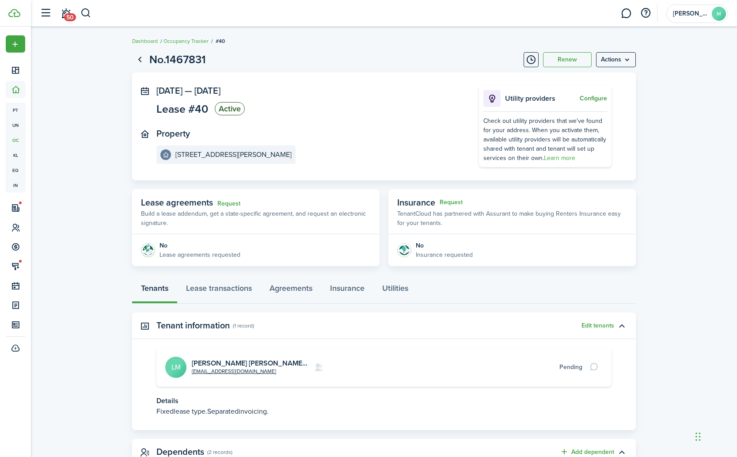
click at [595, 98] on button "Configure" at bounding box center [593, 98] width 27 height 7
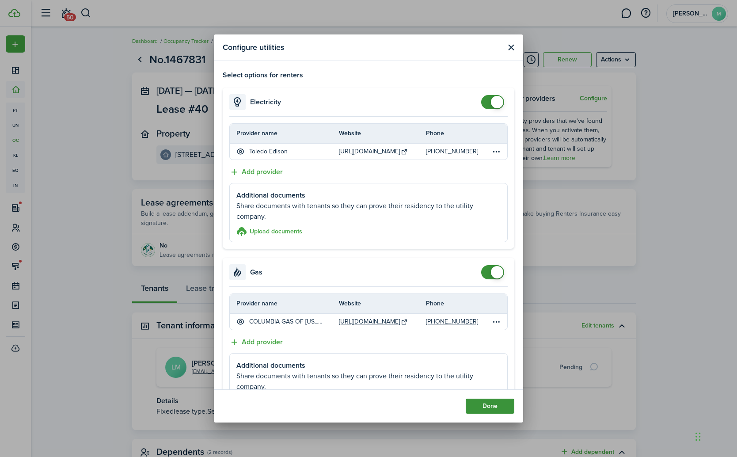
click at [484, 407] on button "Done" at bounding box center [490, 406] width 49 height 15
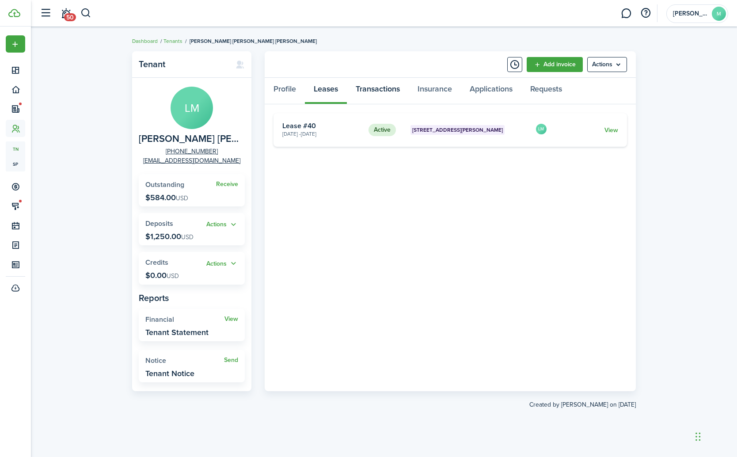
click at [390, 90] on link "Transactions" at bounding box center [378, 91] width 62 height 27
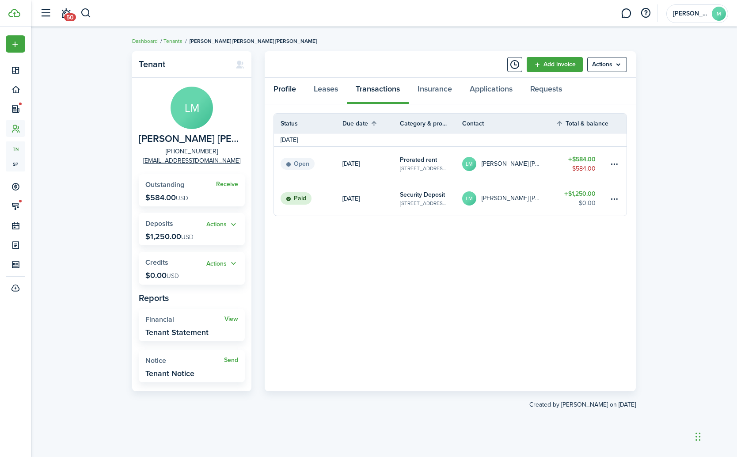
click at [287, 86] on link "Profile" at bounding box center [285, 91] width 40 height 27
